Goal: Task Accomplishment & Management: Manage account settings

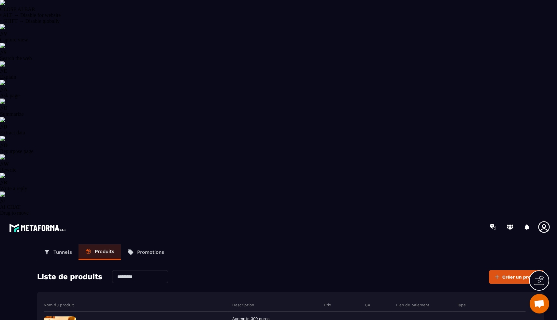
select select "******"
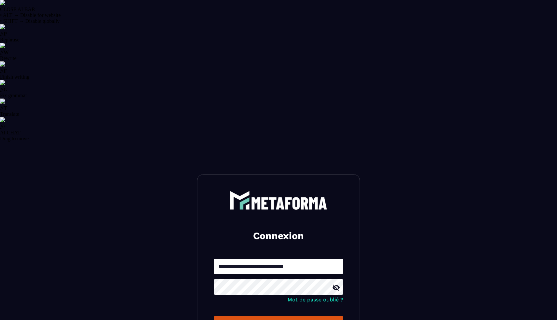
select select "******"
type input "**********"
